Goal: Task Accomplishment & Management: Use online tool/utility

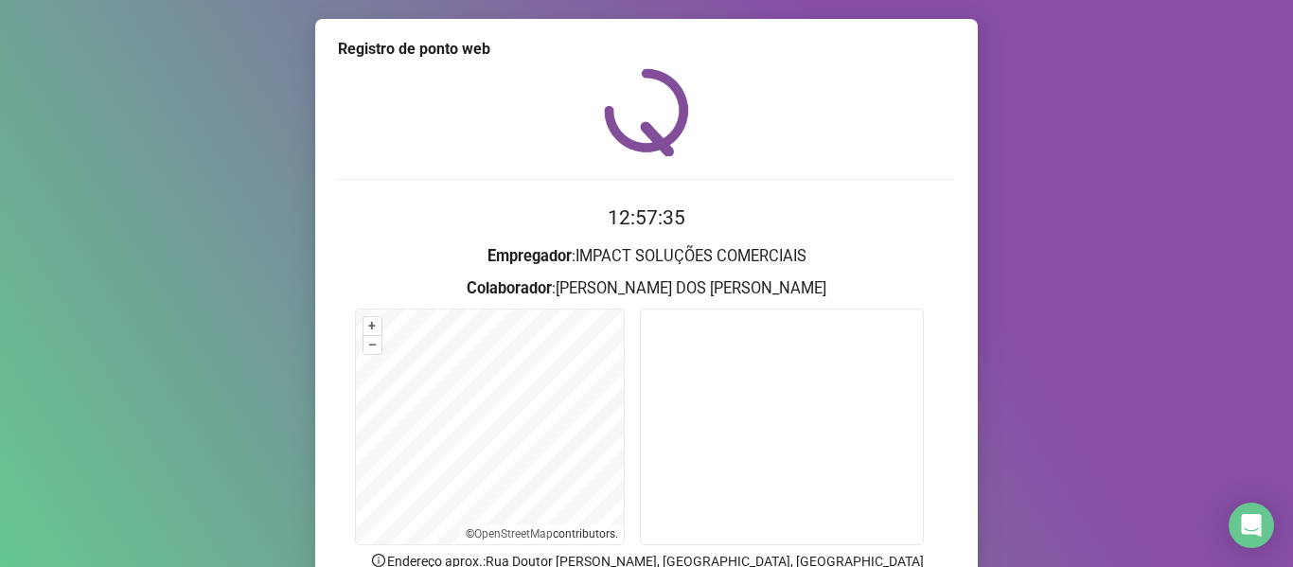
scroll to position [172, 0]
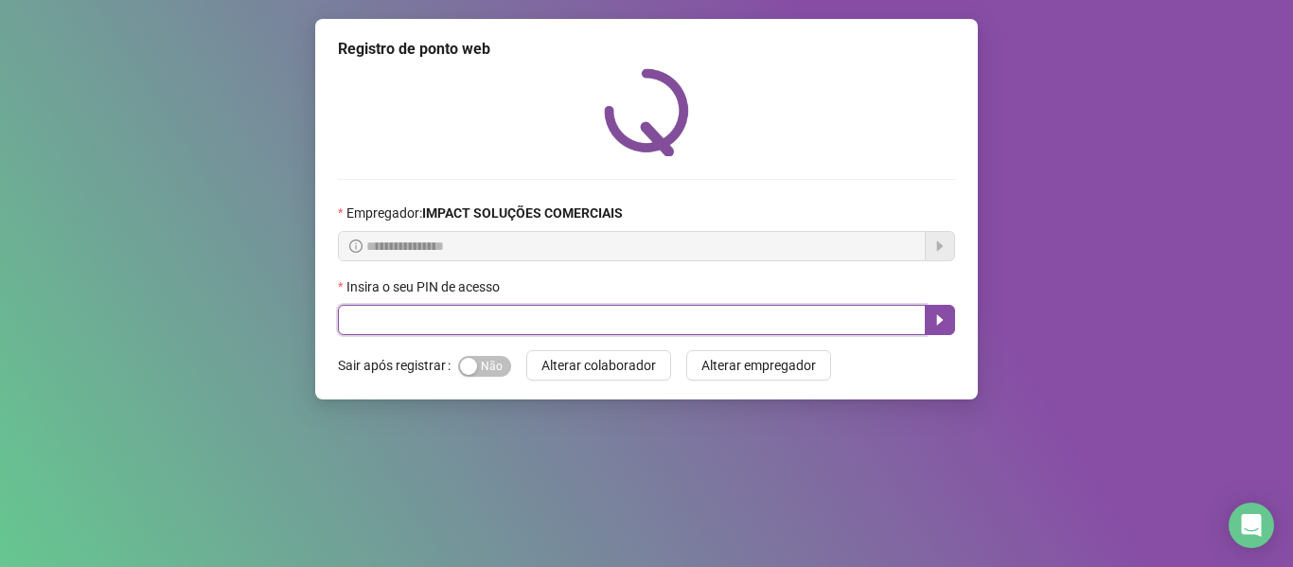
click at [624, 321] on input "text" at bounding box center [632, 320] width 588 height 30
type input "*****"
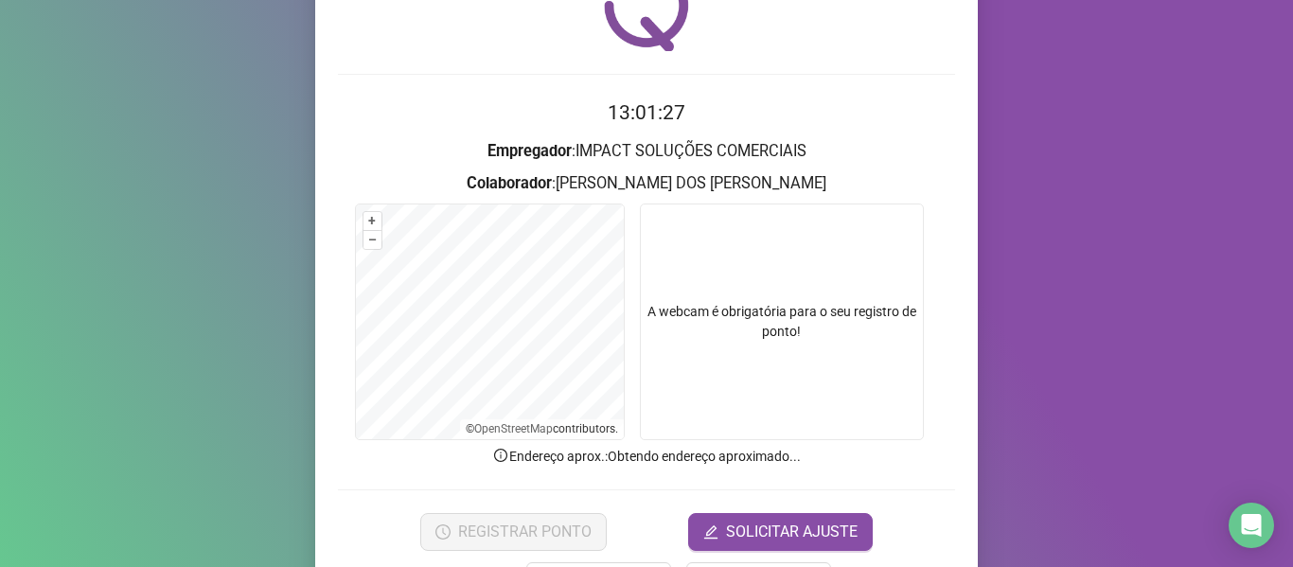
scroll to position [172, 0]
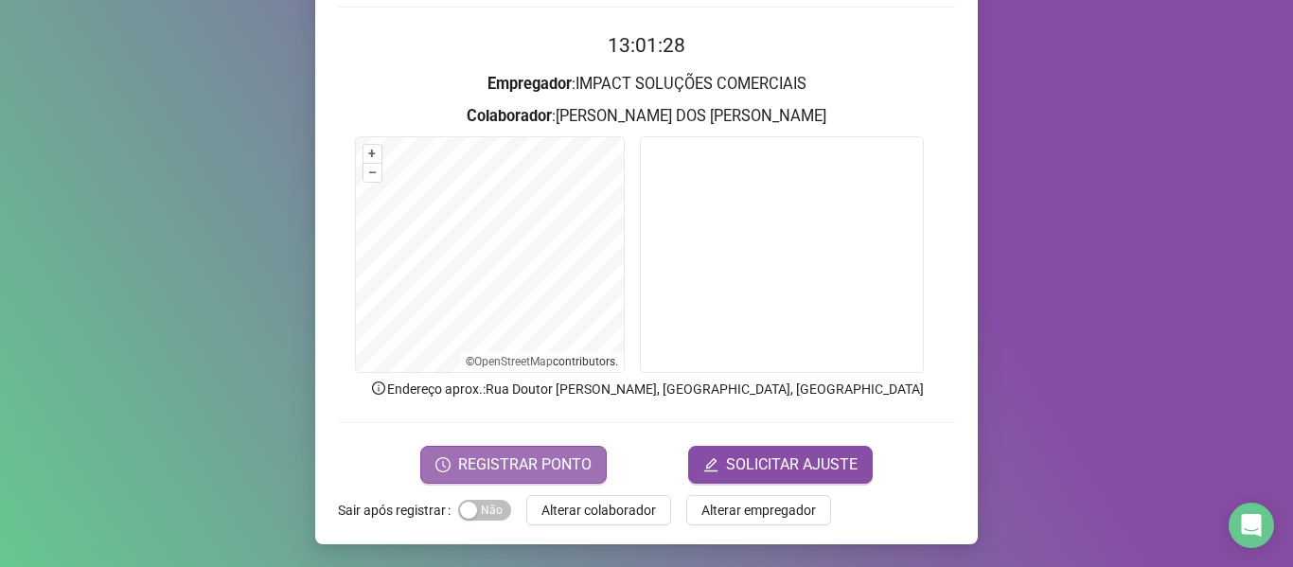
click at [559, 460] on span "REGISTRAR PONTO" at bounding box center [524, 464] width 133 height 23
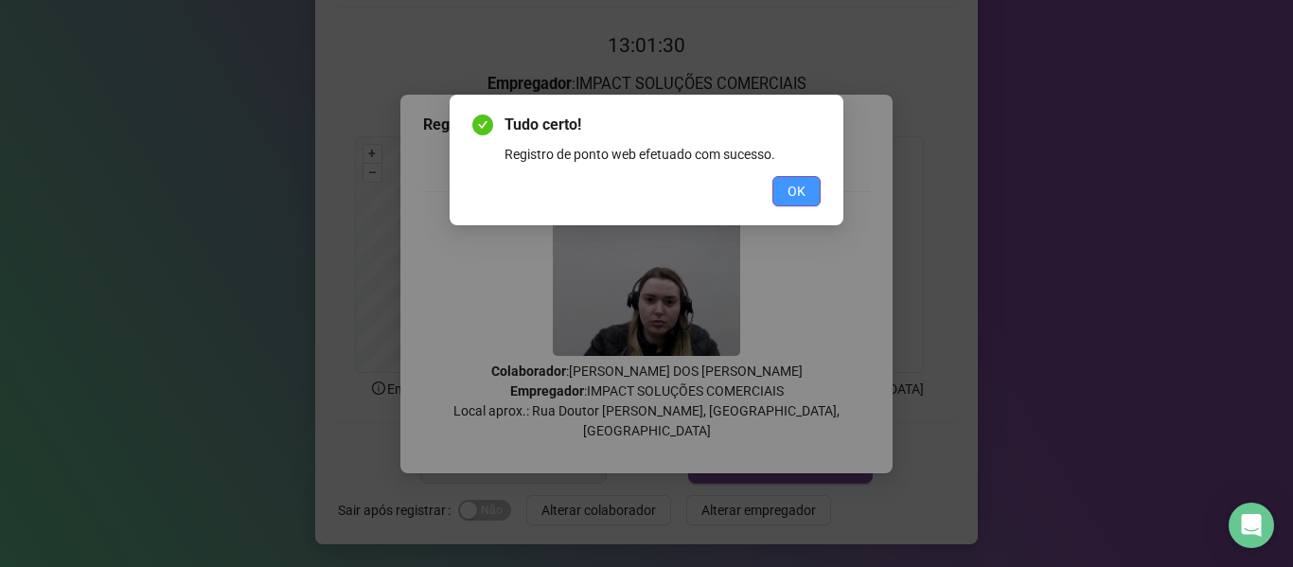
click at [794, 179] on button "OK" at bounding box center [796, 191] width 48 height 30
